Goal: Task Accomplishment & Management: Use online tool/utility

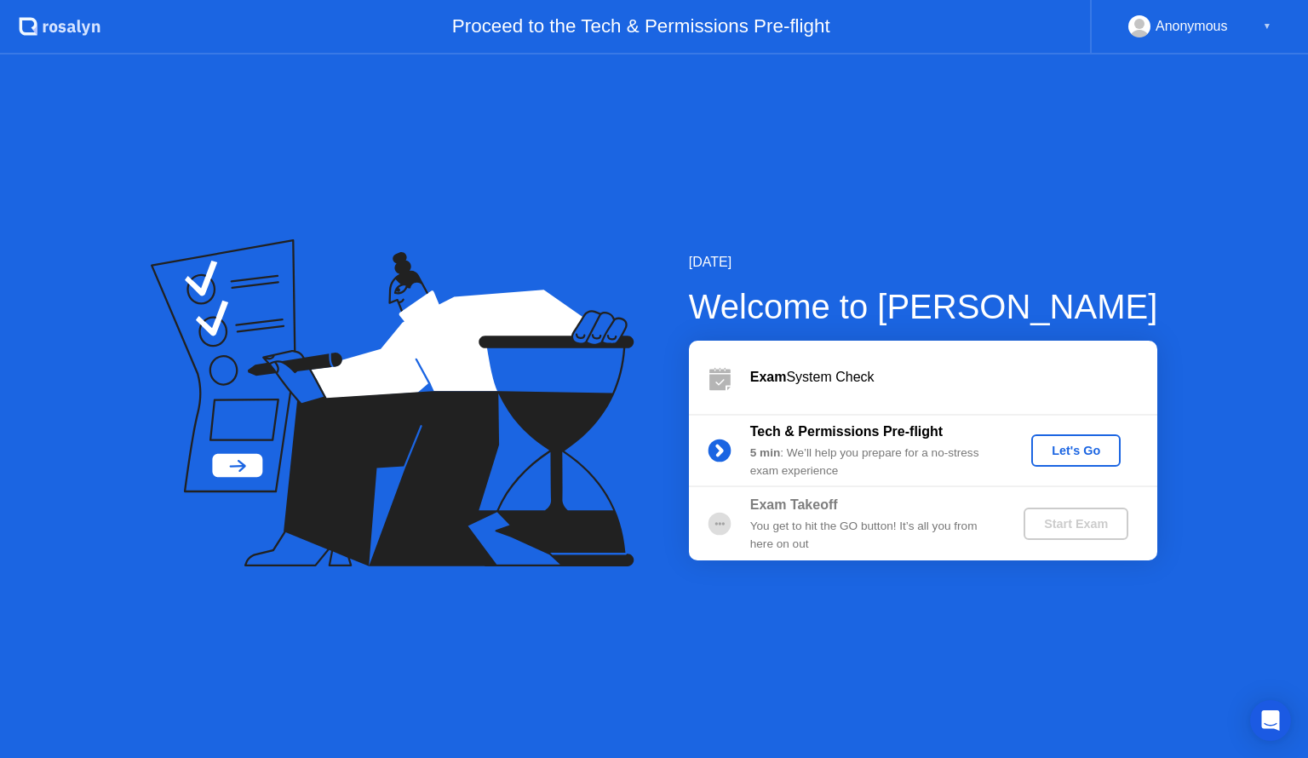
click at [1080, 457] on div "Let's Go" at bounding box center [1076, 451] width 76 height 14
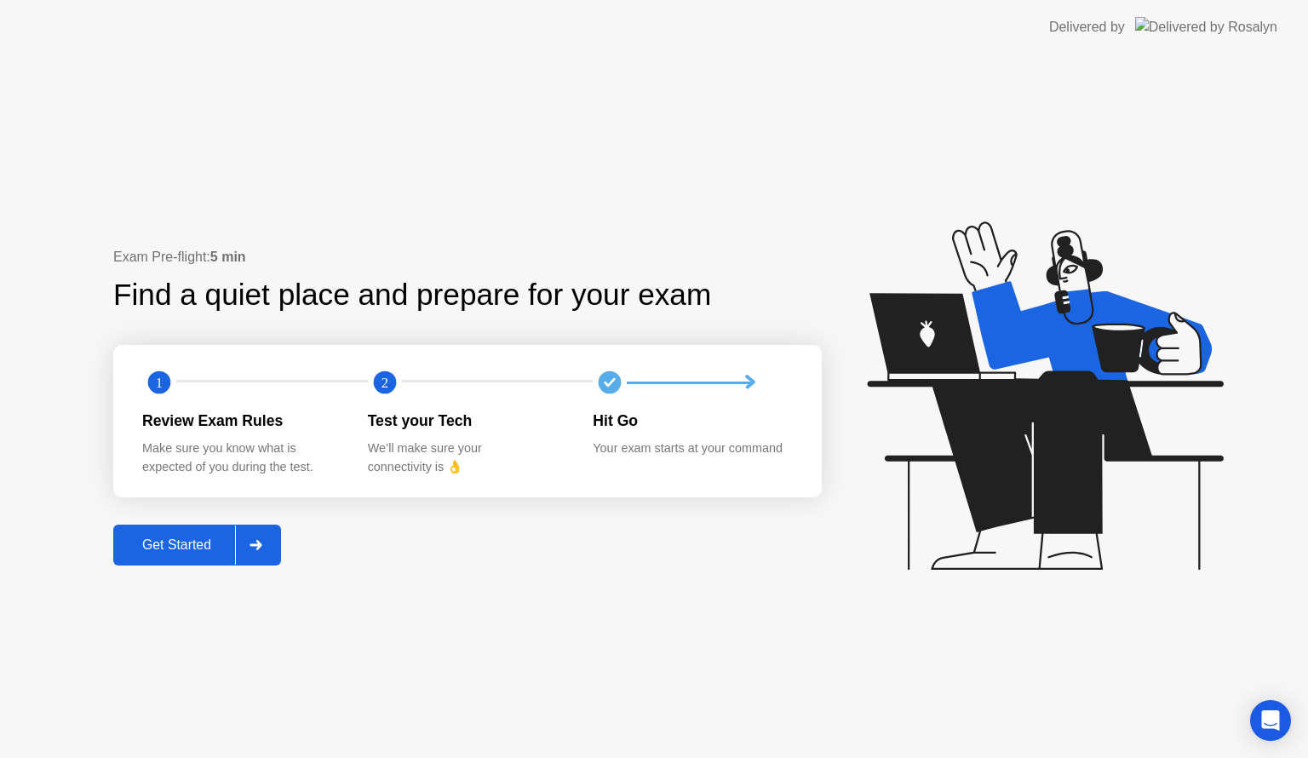
click at [204, 550] on div "Get Started" at bounding box center [176, 545] width 117 height 15
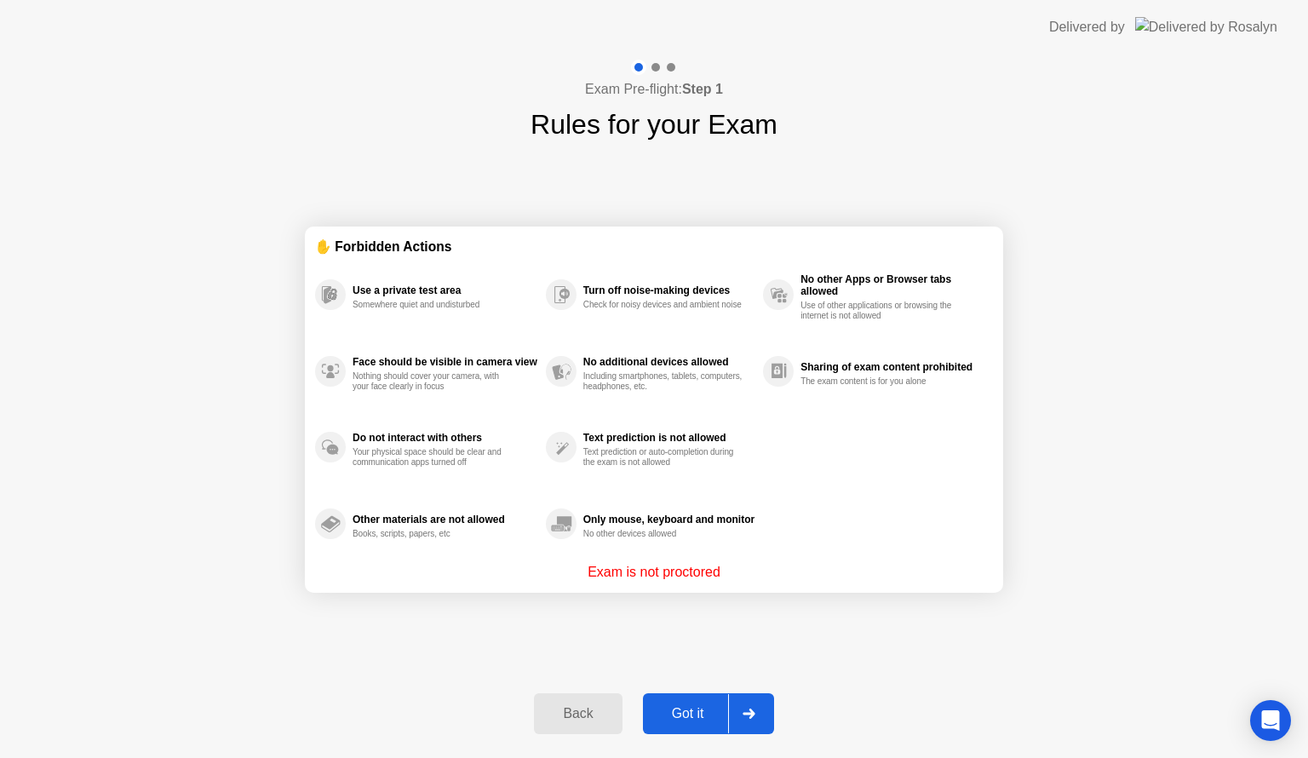
click at [699, 712] on div "Got it" at bounding box center [688, 713] width 80 height 15
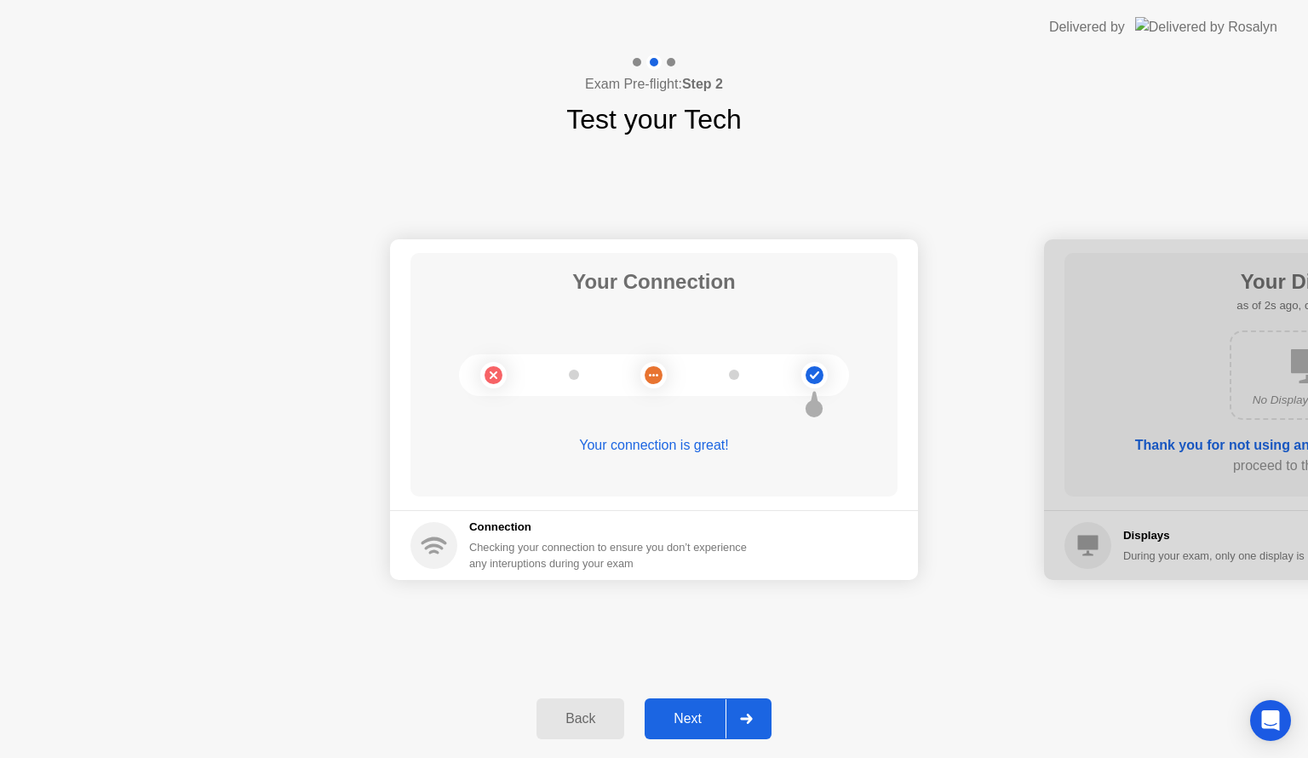
click at [701, 707] on button "Next" at bounding box center [708, 719] width 127 height 41
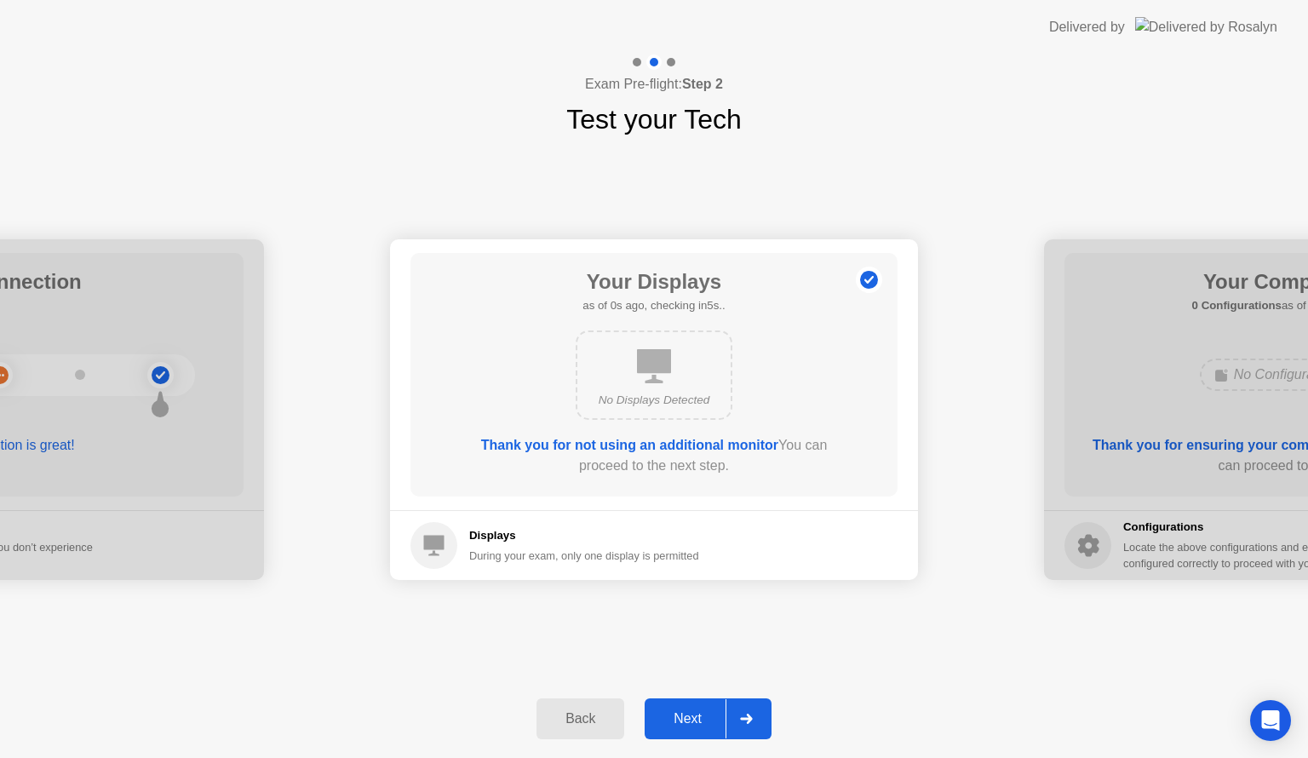
click at [701, 707] on button "Next" at bounding box center [708, 719] width 127 height 41
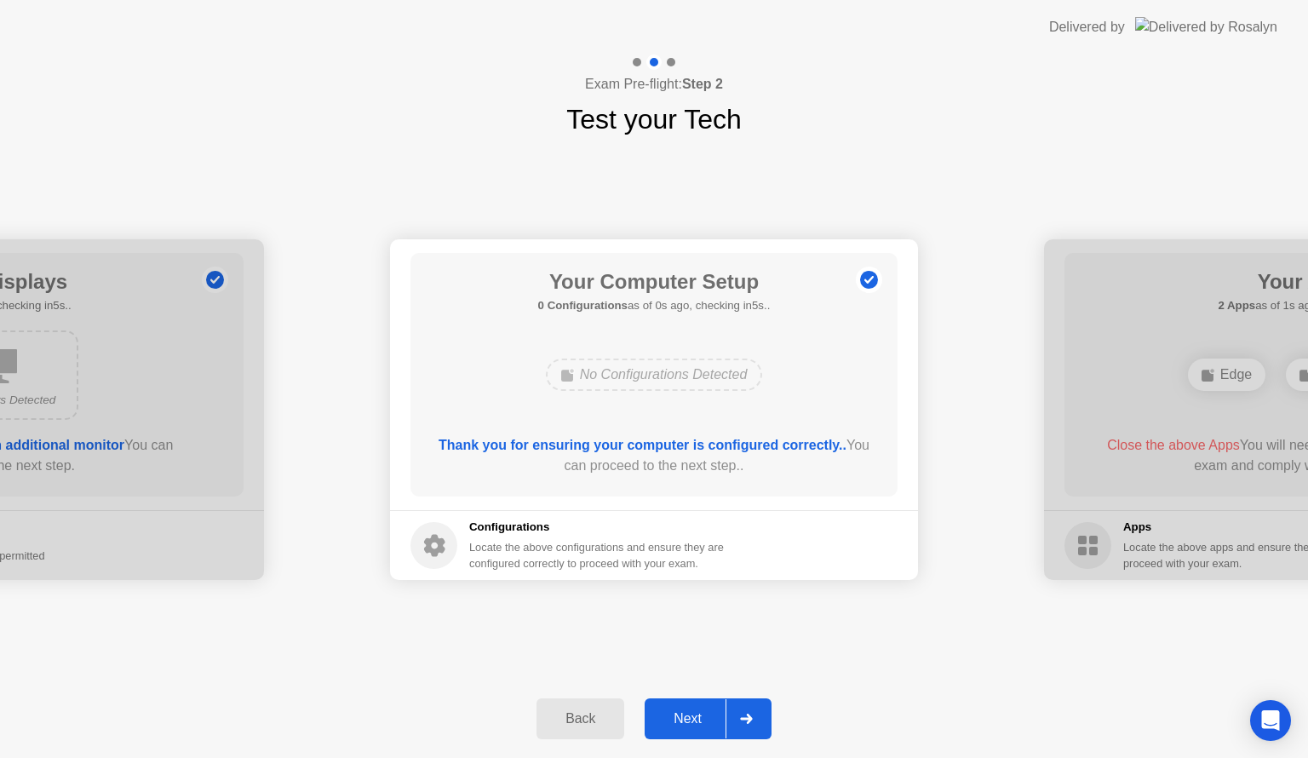
click at [701, 707] on button "Next" at bounding box center [708, 719] width 127 height 41
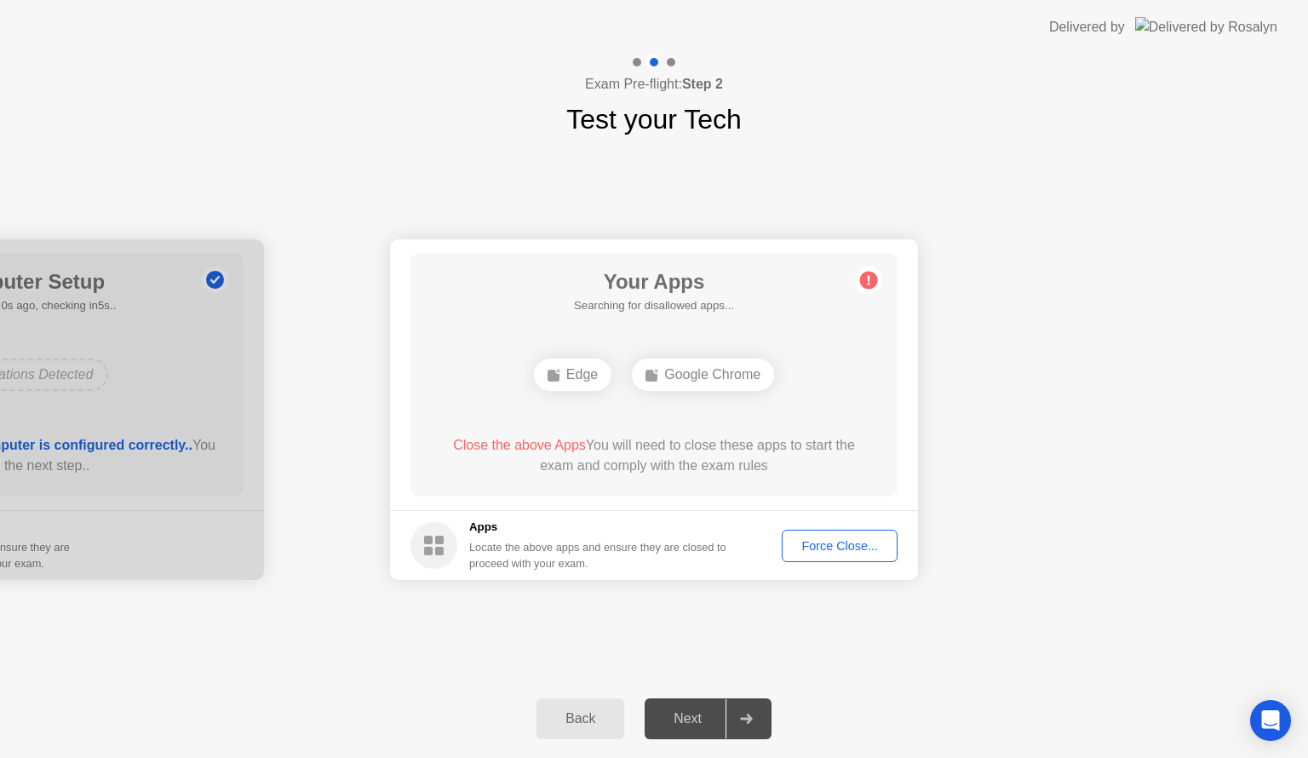
click at [820, 539] on div "Force Close..." at bounding box center [840, 546] width 104 height 14
click at [848, 544] on div "Force Close..." at bounding box center [840, 546] width 104 height 14
click at [902, 757] on div at bounding box center [654, 758] width 1308 height 0
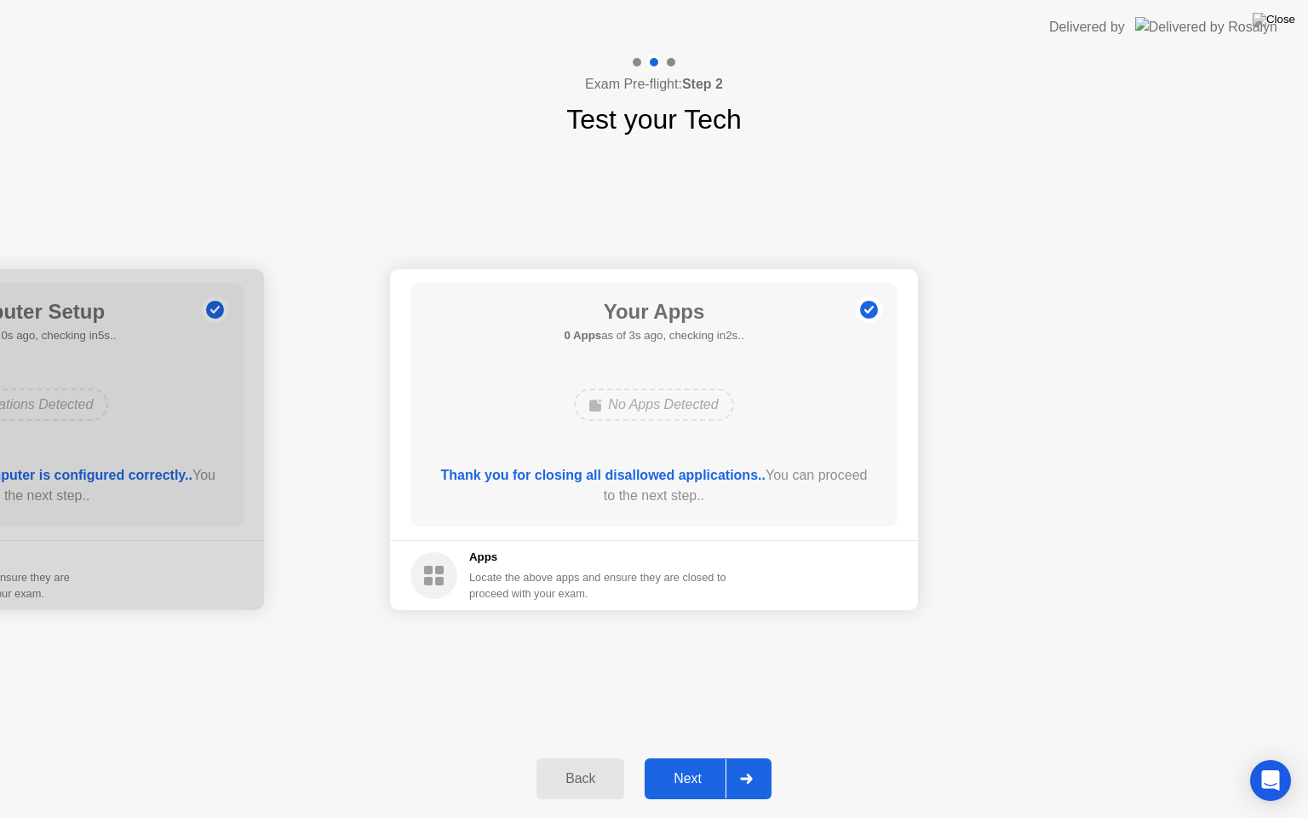
click at [674, 757] on button "Next" at bounding box center [708, 778] width 127 height 41
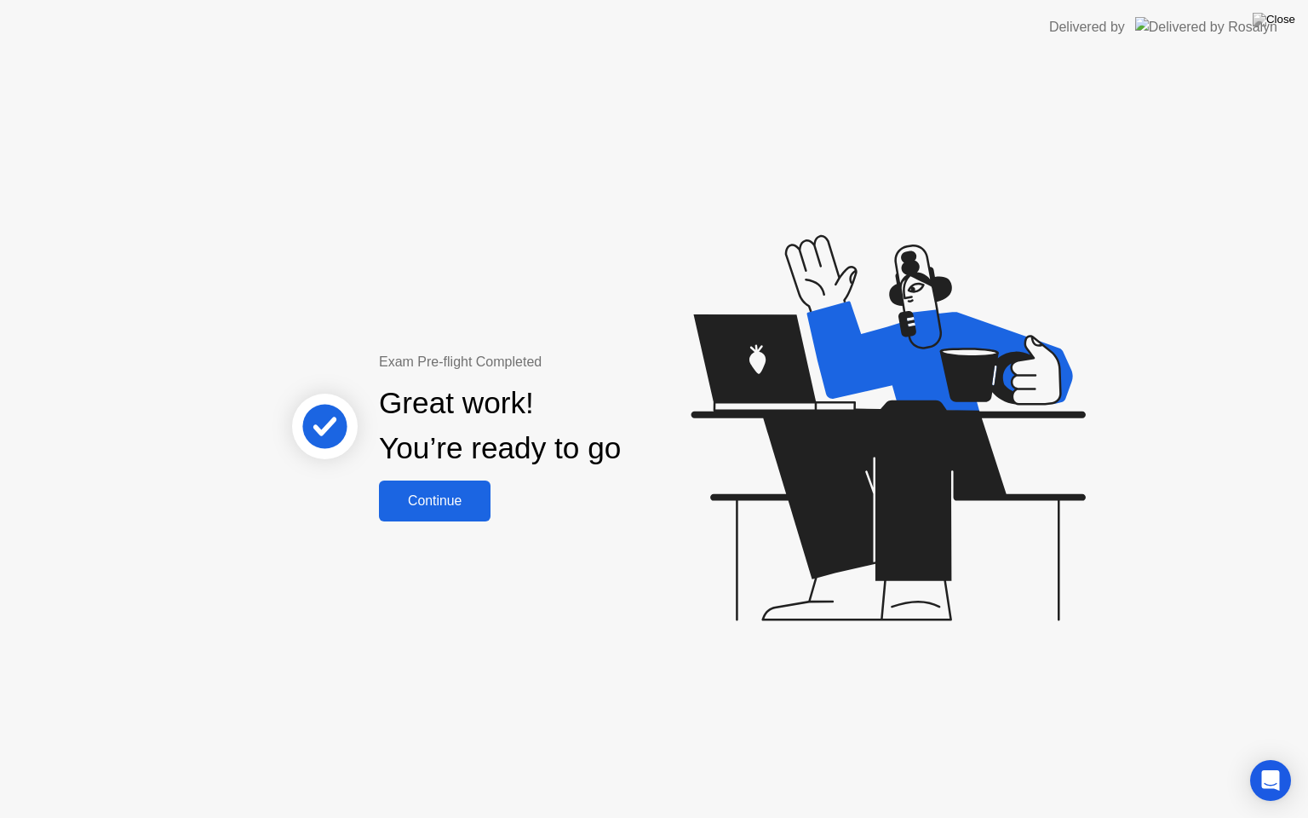
click at [457, 508] on div "Continue" at bounding box center [434, 500] width 101 height 15
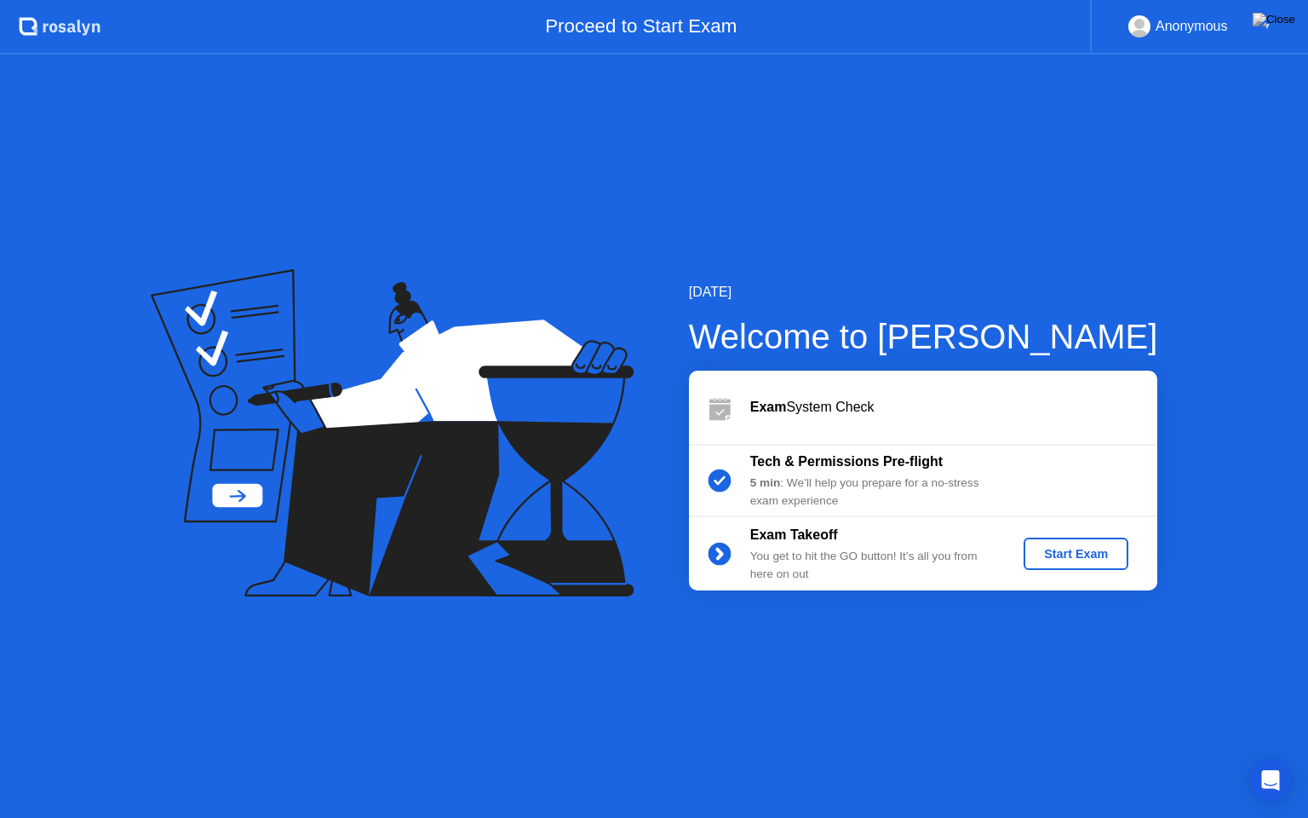
click at [1114, 555] on div "Start Exam" at bounding box center [1076, 554] width 91 height 14
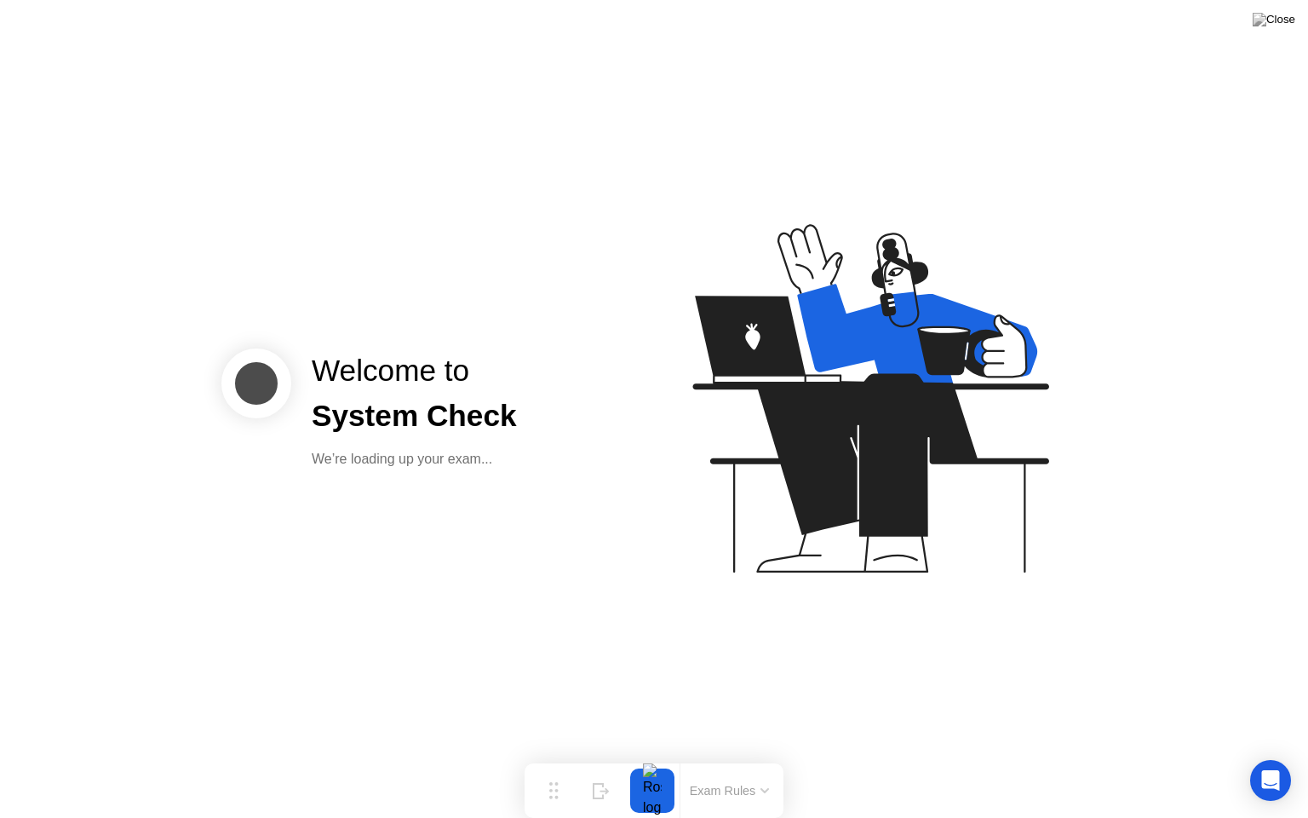
click at [1078, 552] on icon at bounding box center [867, 406] width 440 height 436
click at [660, 757] on div at bounding box center [653, 790] width 36 height 44
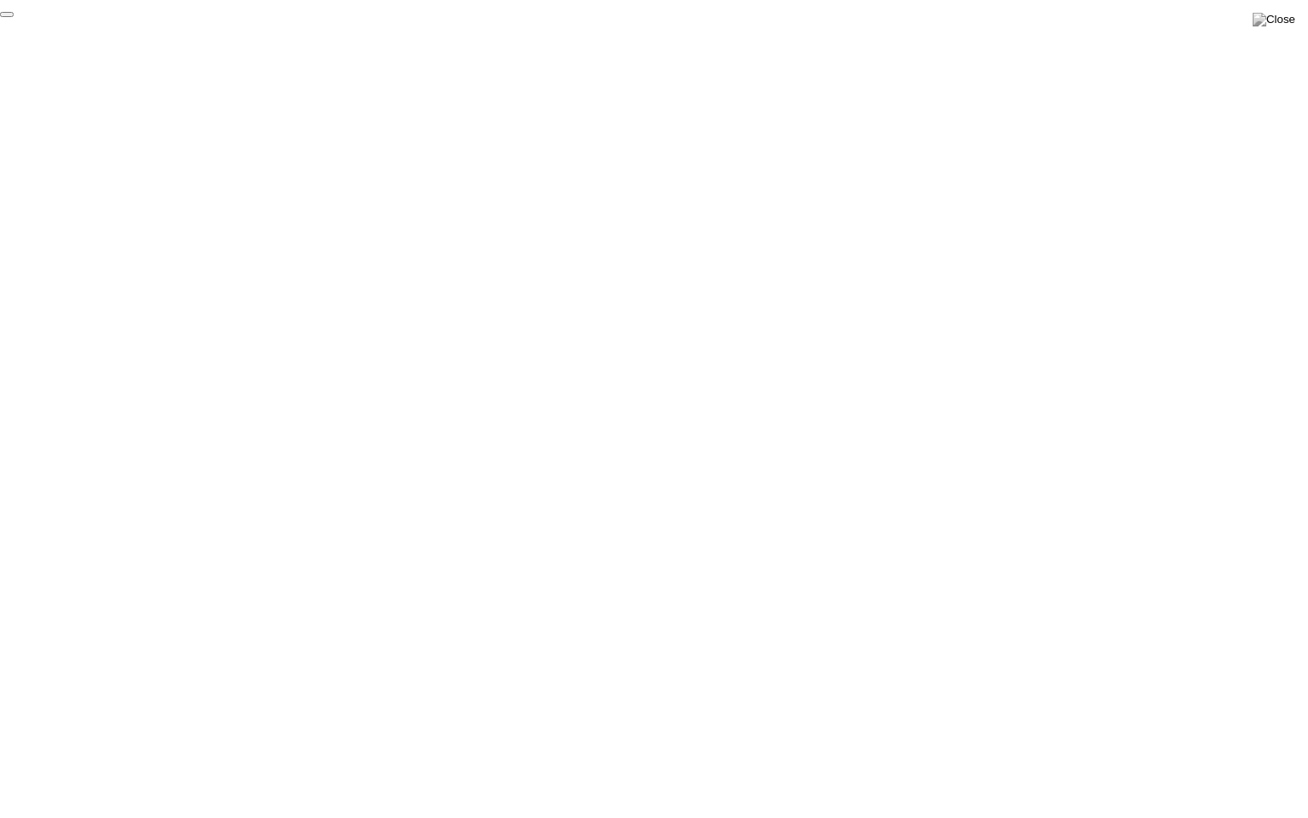
click div "End Proctoring Session"
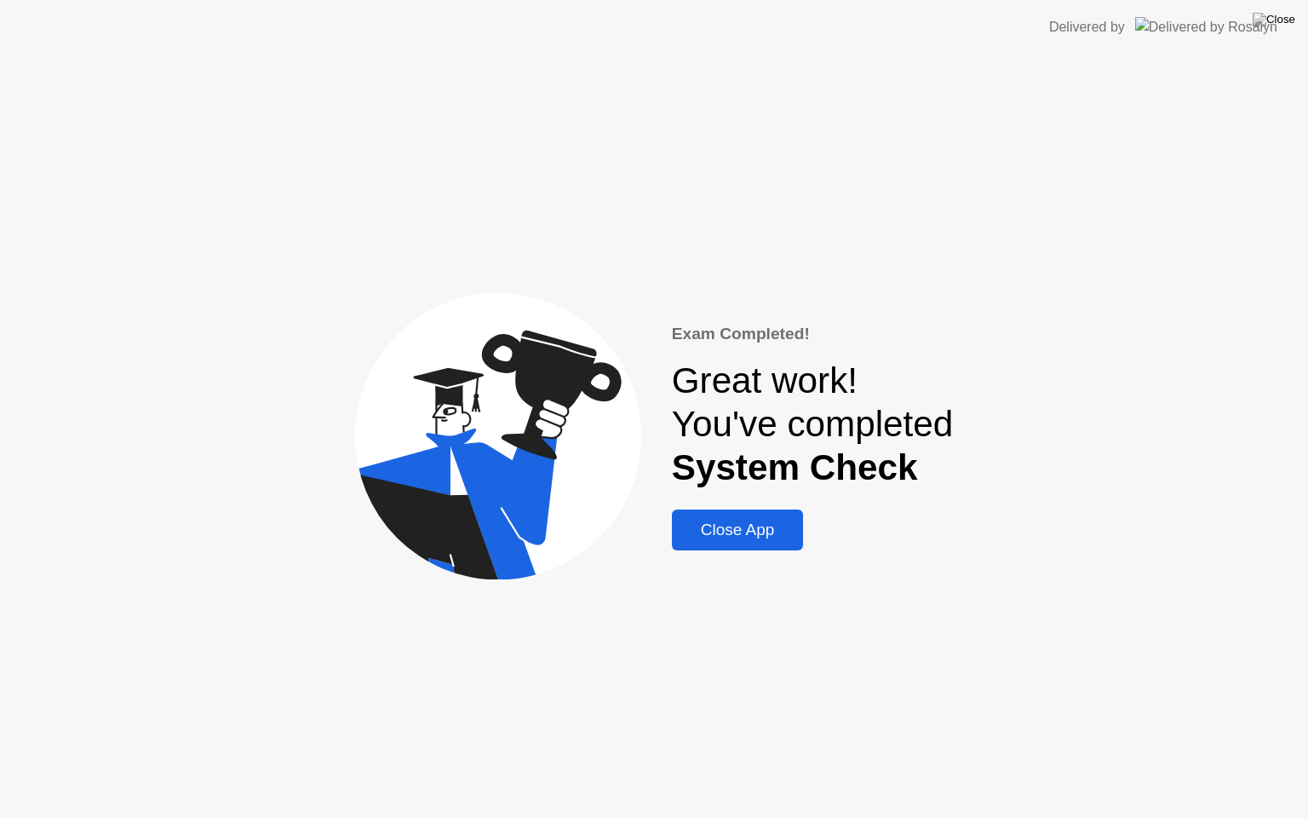
click at [723, 539] on div "Close App" at bounding box center [738, 529] width 122 height 19
